Goal: Find specific page/section: Find specific page/section

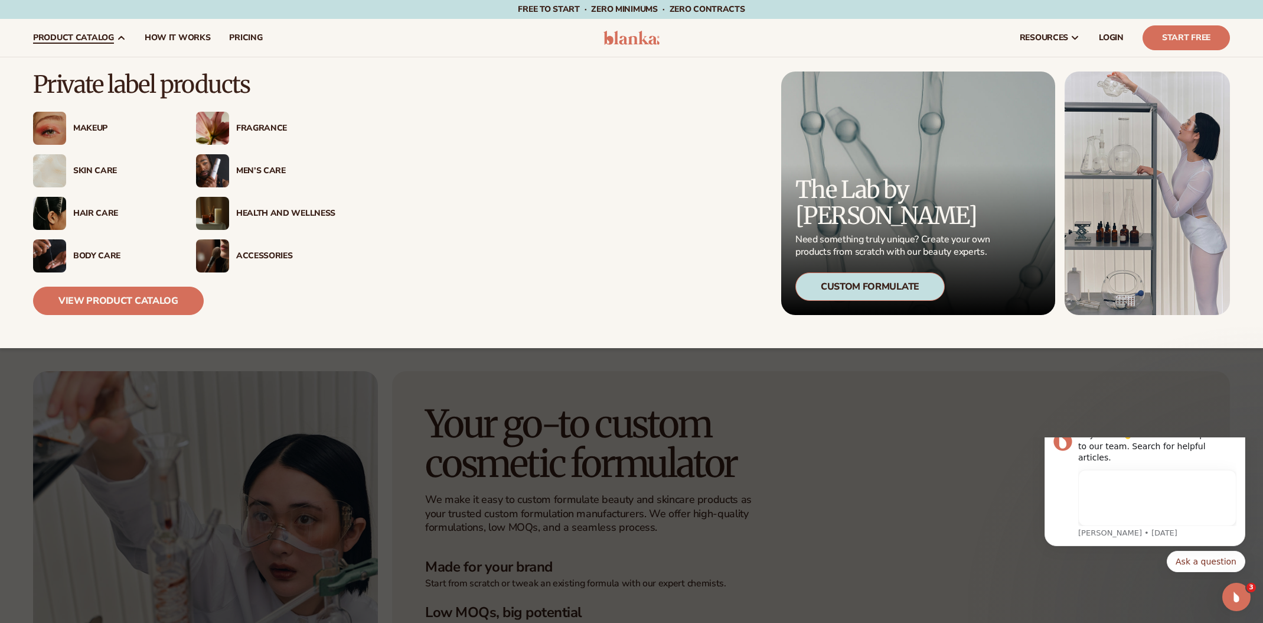
click at [84, 28] on link "product catalog" at bounding box center [80, 38] width 112 height 38
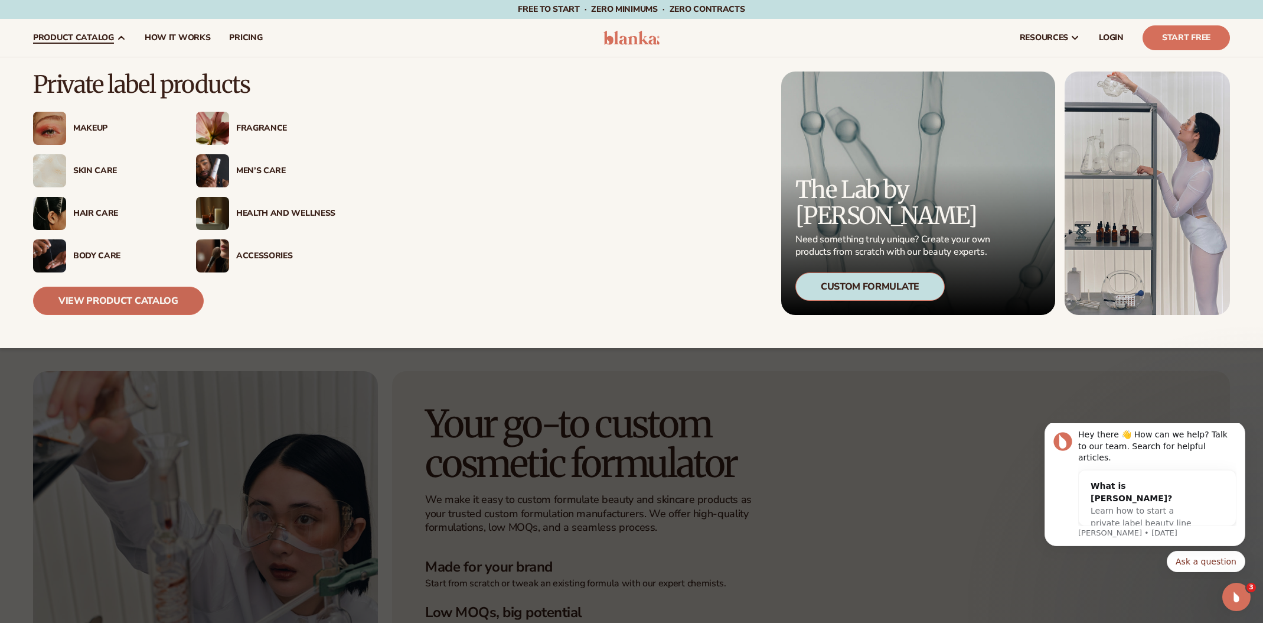
click at [106, 297] on link "View Product Catalog" at bounding box center [118, 300] width 171 height 28
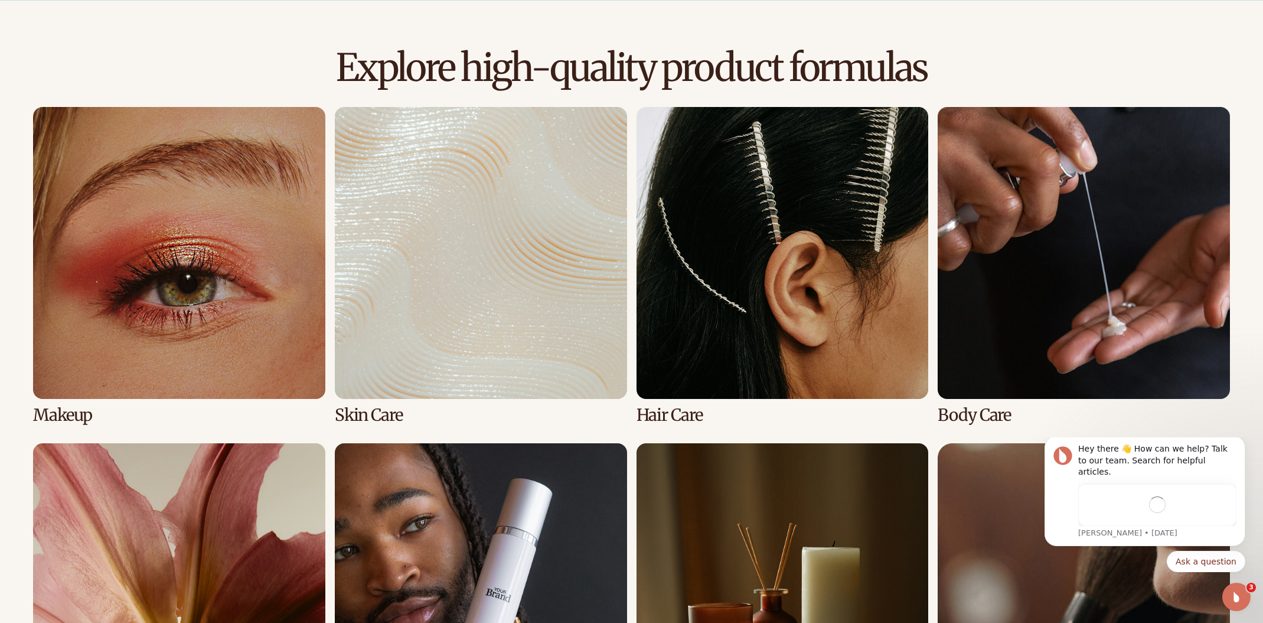
scroll to position [785, 0]
